Goal: Find specific page/section: Find specific page/section

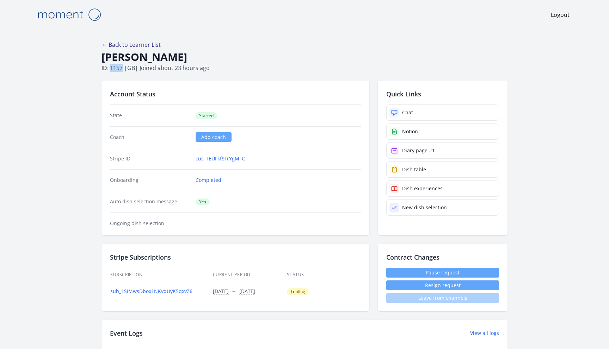
click at [117, 42] on link "← Back to Learner List" at bounding box center [130, 45] width 59 height 8
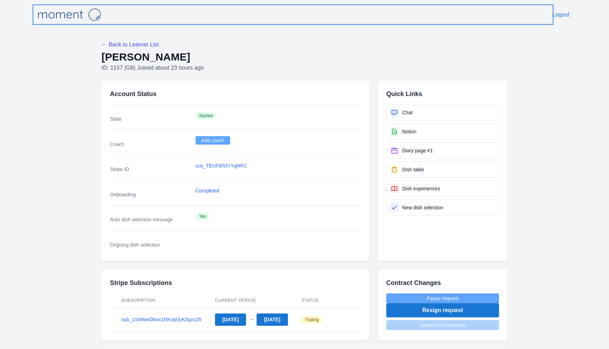
click at [65, 14] on img at bounding box center [69, 15] width 70 height 18
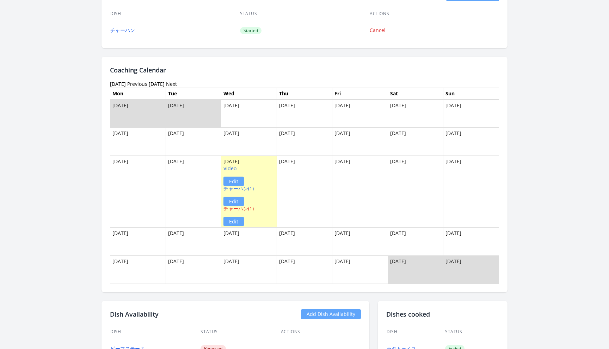
scroll to position [739, 0]
